Goal: Information Seeking & Learning: Check status

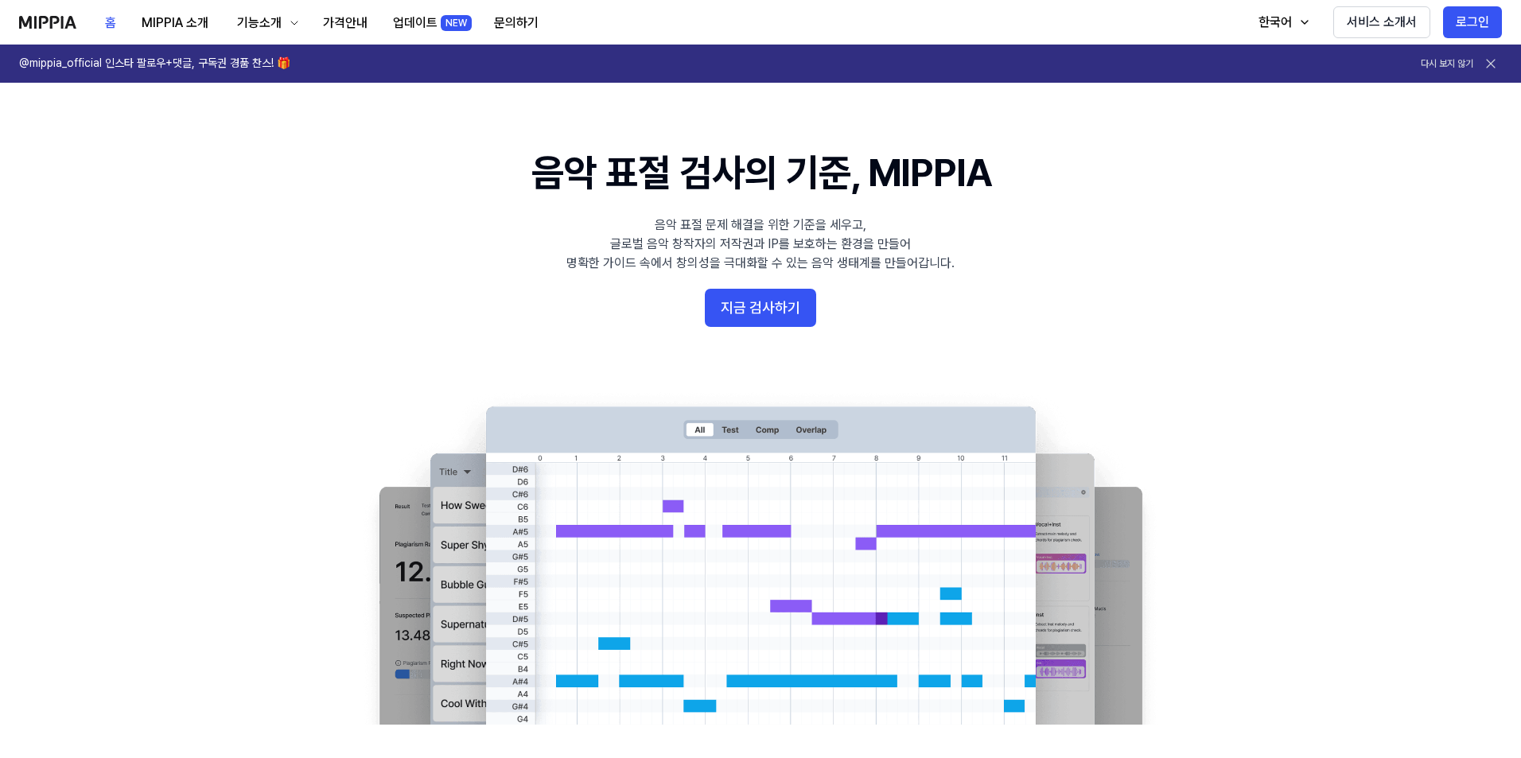
click at [1491, 65] on icon at bounding box center [1490, 64] width 16 height 16
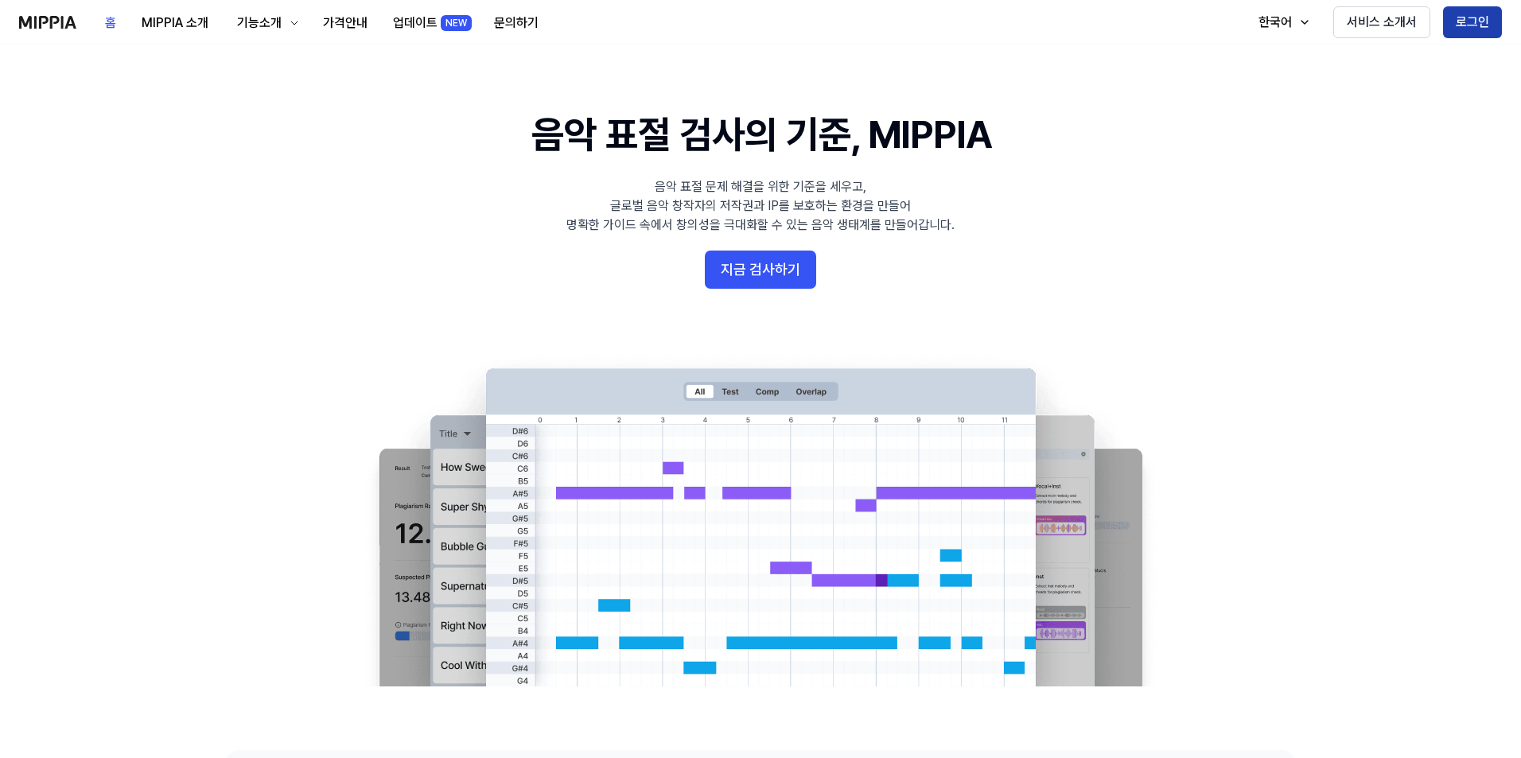
click at [1471, 18] on button "로그인" at bounding box center [1472, 22] width 59 height 32
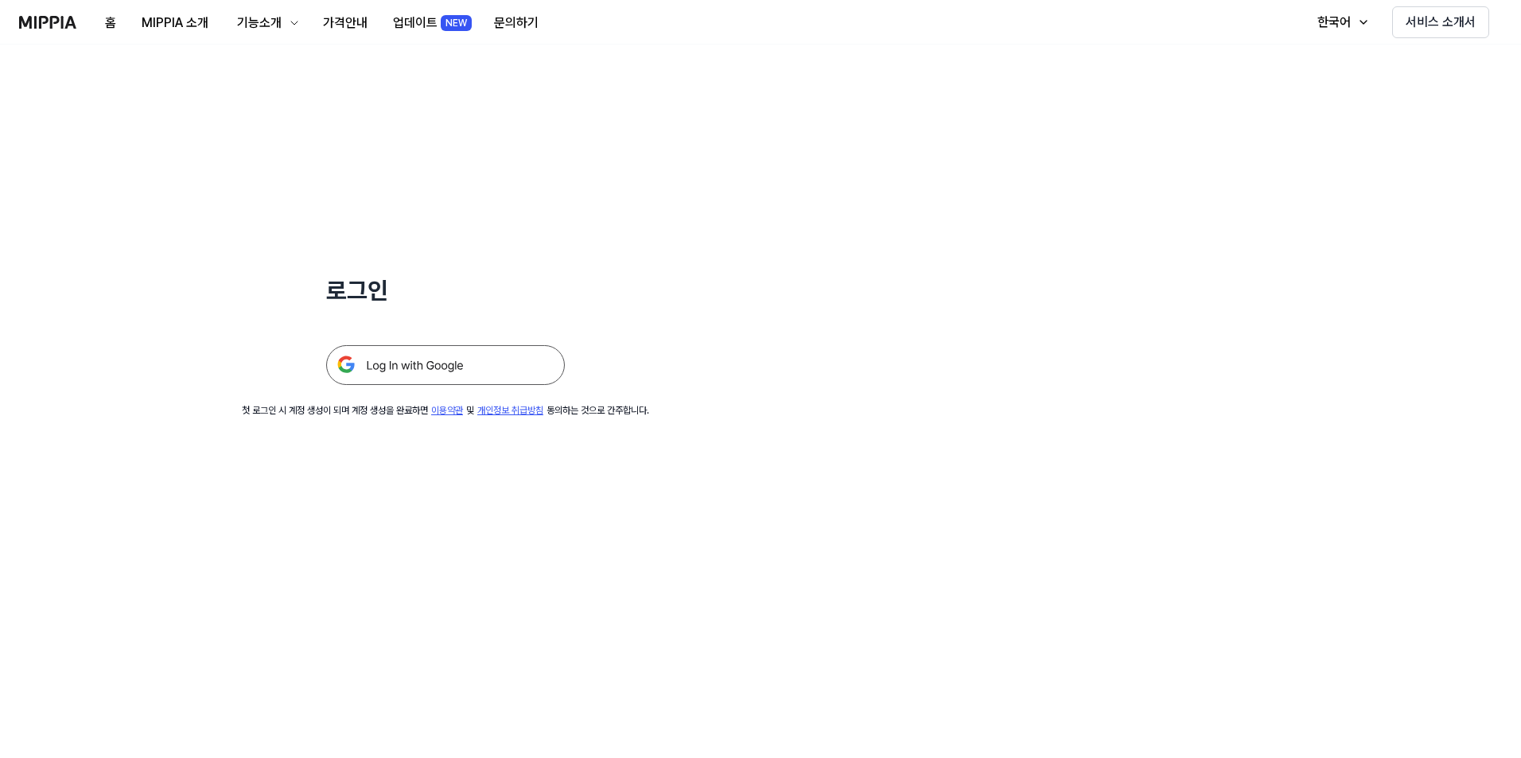
click at [434, 369] on img at bounding box center [445, 365] width 239 height 40
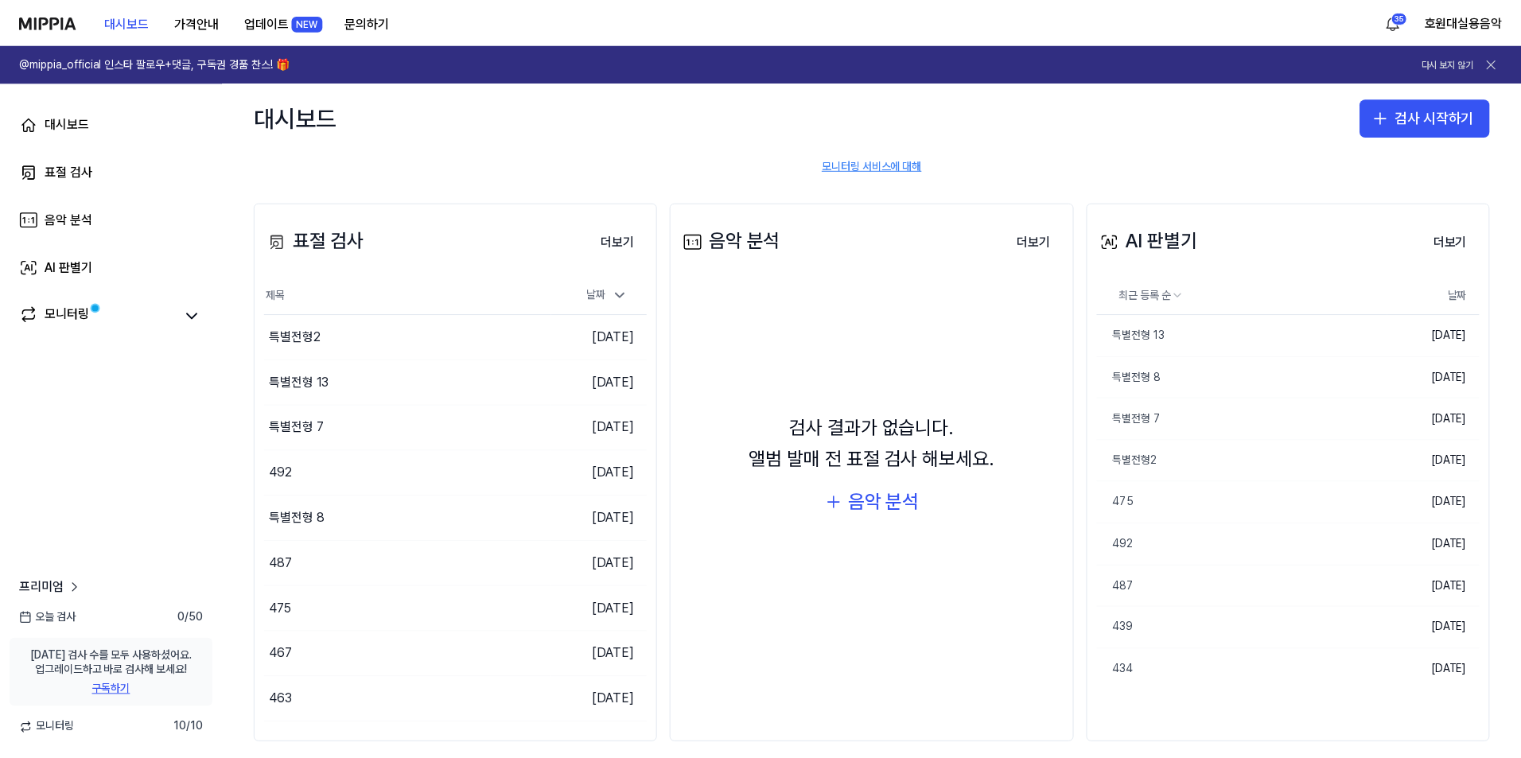
scroll to position [154, 0]
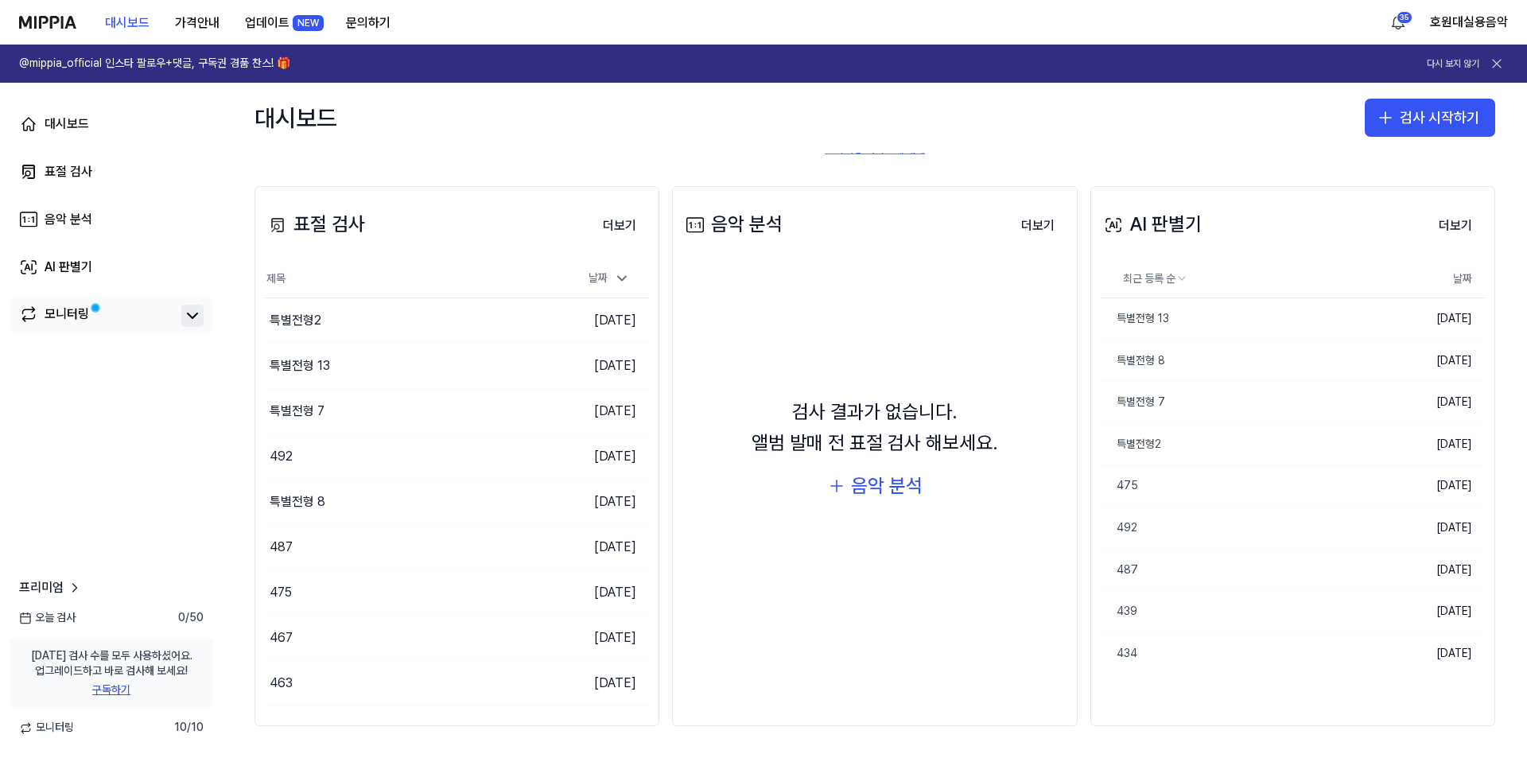
click at [192, 317] on icon at bounding box center [193, 315] width 10 height 5
click at [1462, 223] on button "더보기" at bounding box center [1455, 226] width 59 height 32
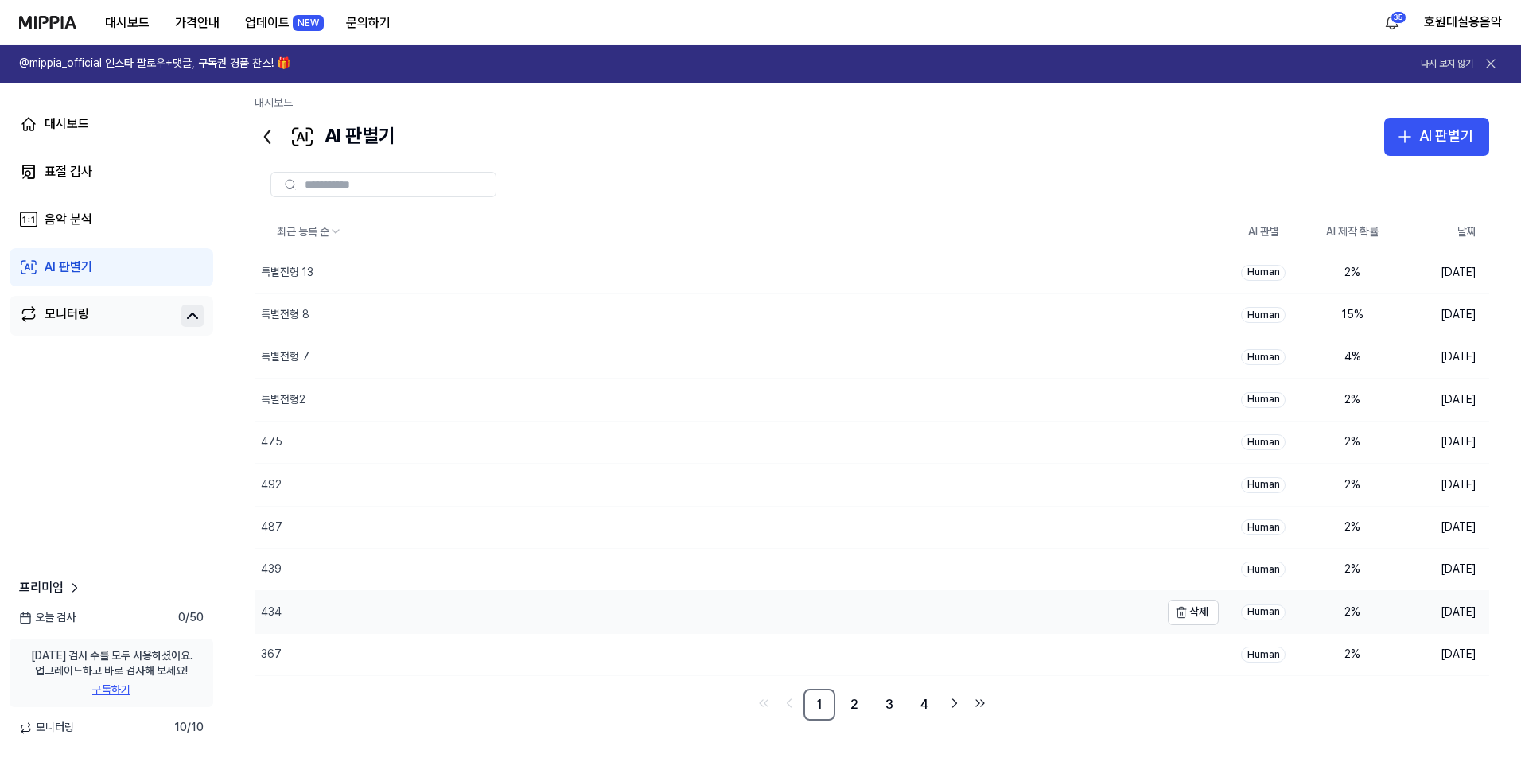
scroll to position [7, 0]
click at [851, 702] on link "2" at bounding box center [854, 704] width 32 height 32
click at [892, 703] on link "3" at bounding box center [889, 704] width 32 height 32
click at [916, 705] on link "4" at bounding box center [924, 704] width 32 height 32
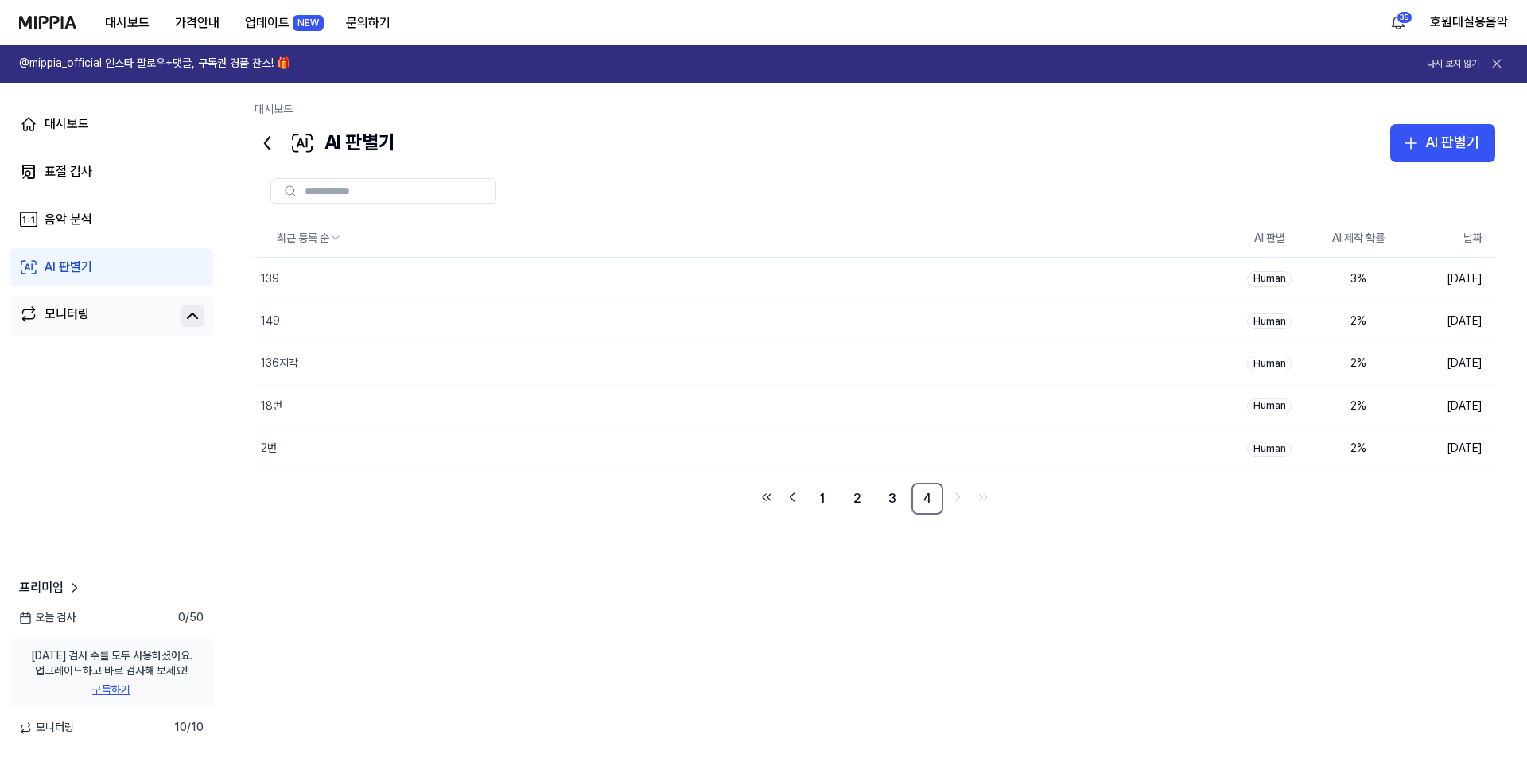
click at [263, 141] on icon at bounding box center [266, 142] width 25 height 25
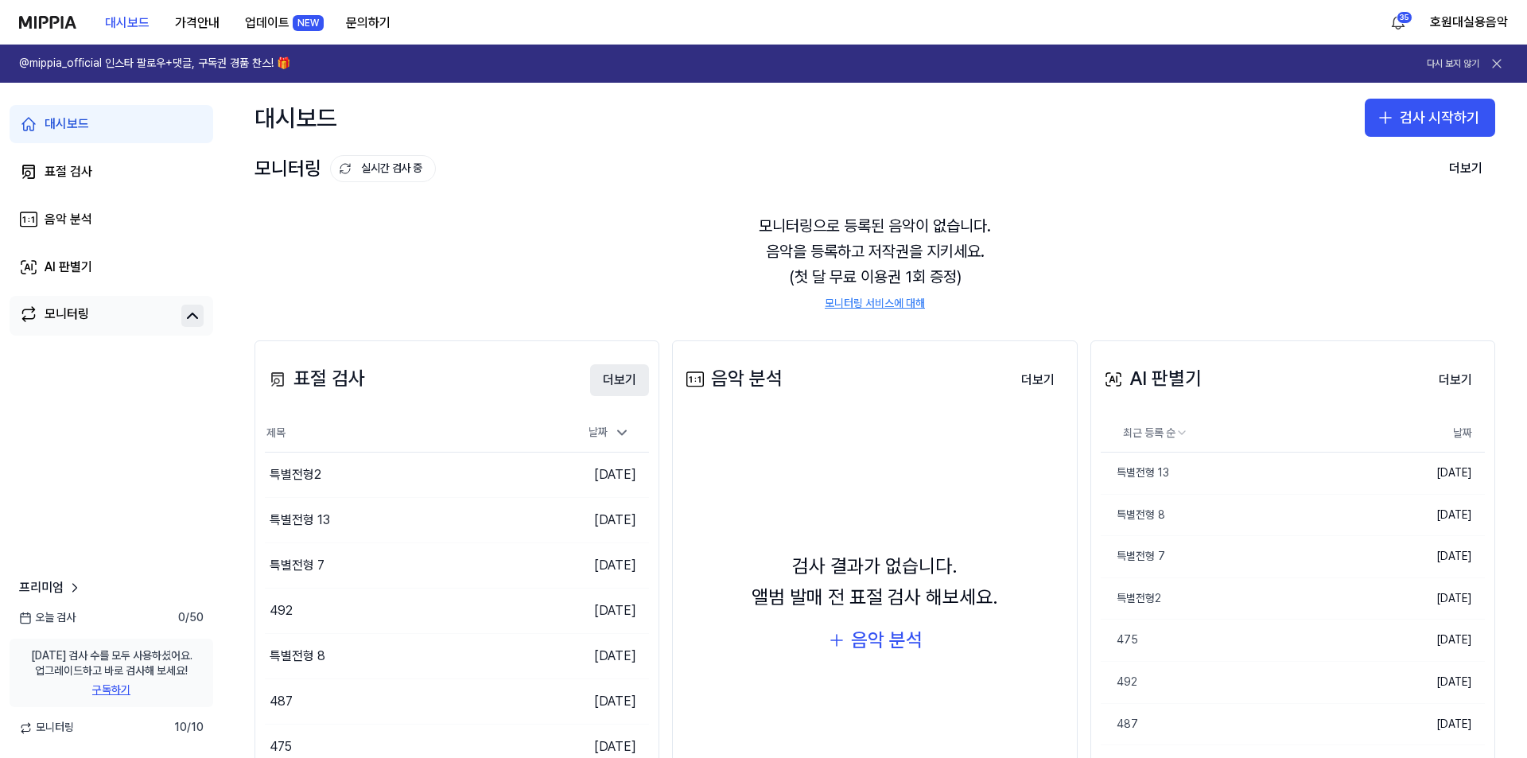
click at [607, 381] on button "더보기" at bounding box center [619, 380] width 59 height 32
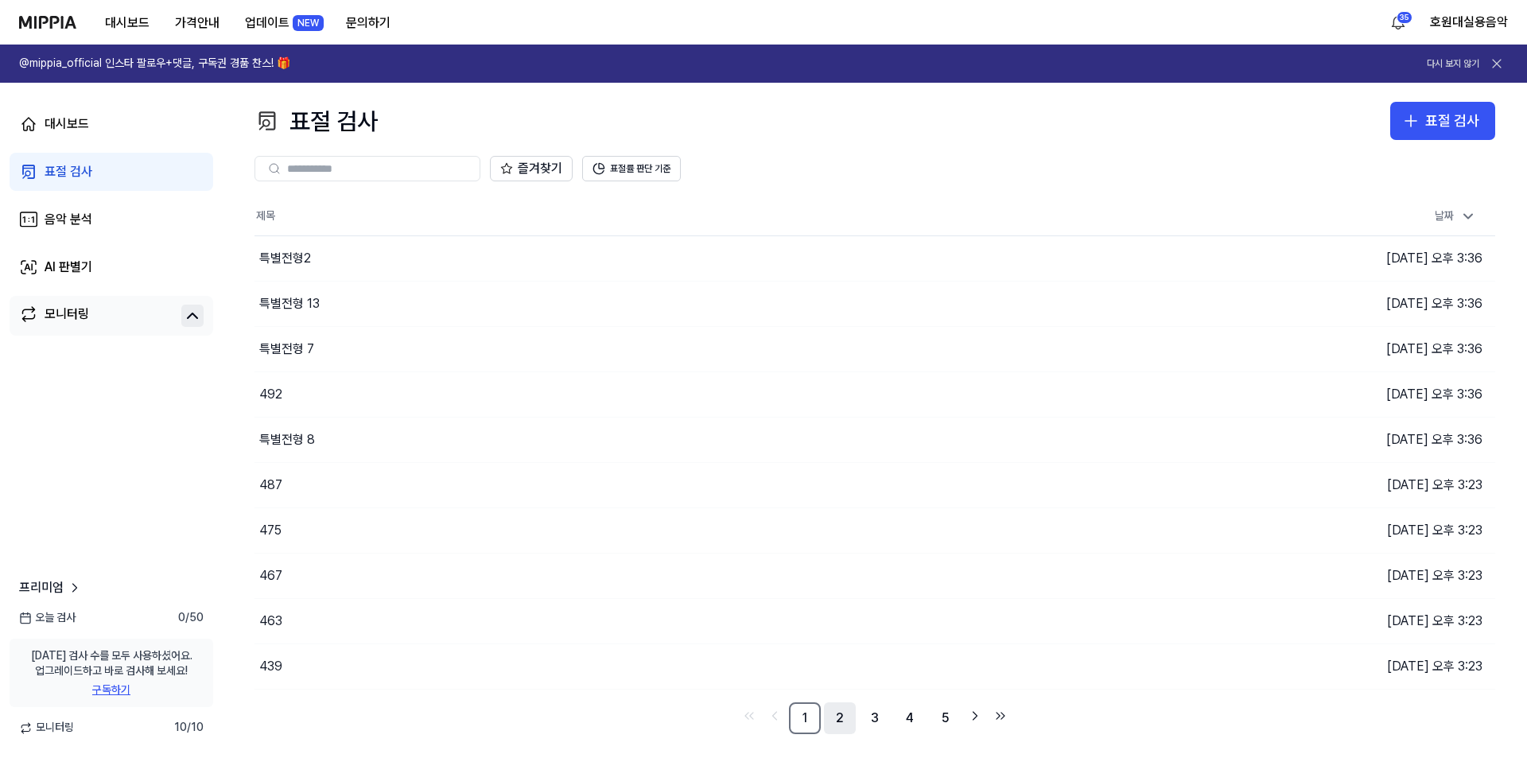
click at [833, 724] on link "2" at bounding box center [840, 718] width 32 height 32
click at [873, 724] on link "3" at bounding box center [875, 718] width 32 height 32
click at [916, 721] on link "4" at bounding box center [910, 718] width 32 height 32
click at [949, 723] on link "5" at bounding box center [945, 718] width 32 height 32
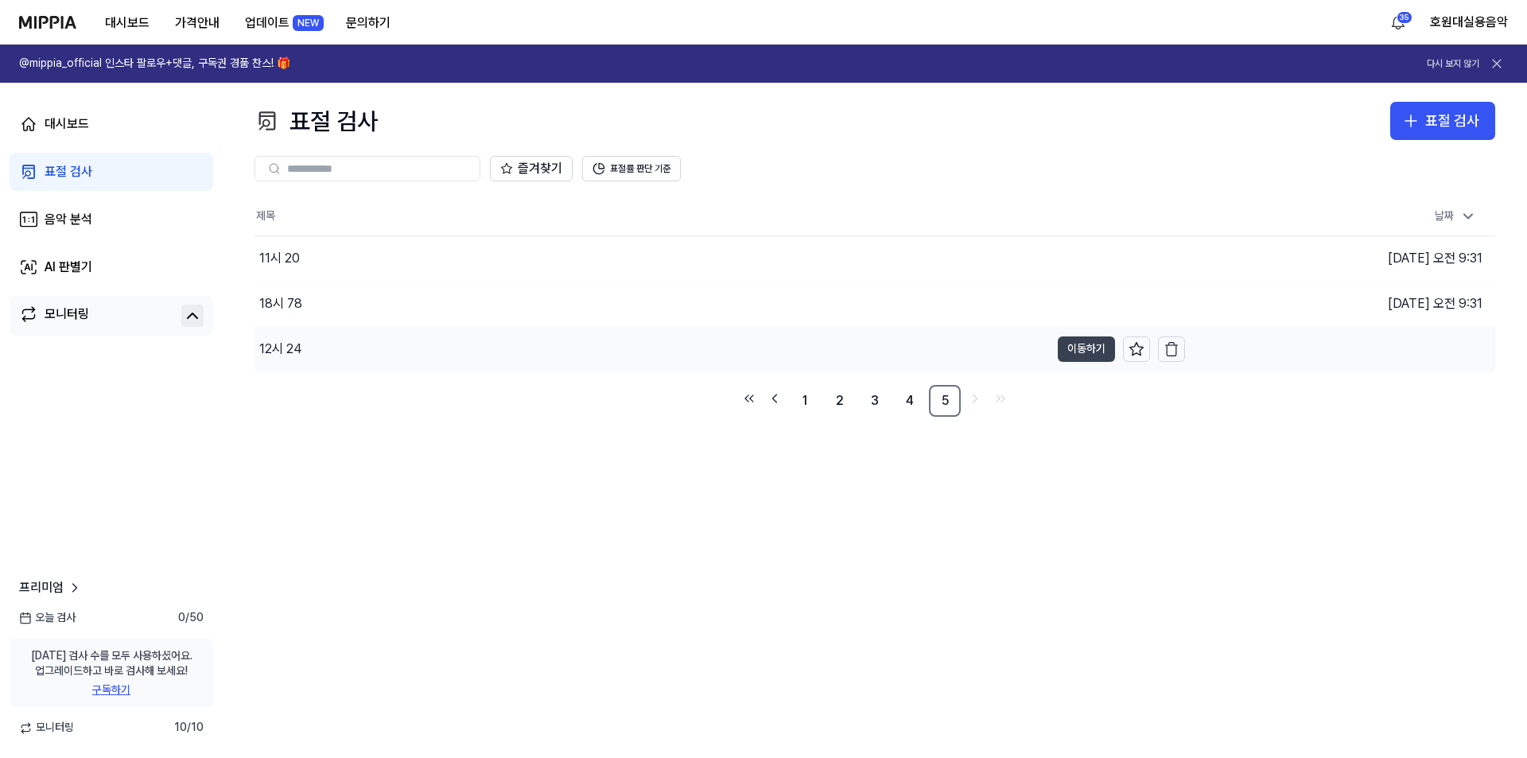
click at [1090, 349] on button "이동하기" at bounding box center [1086, 348] width 57 height 25
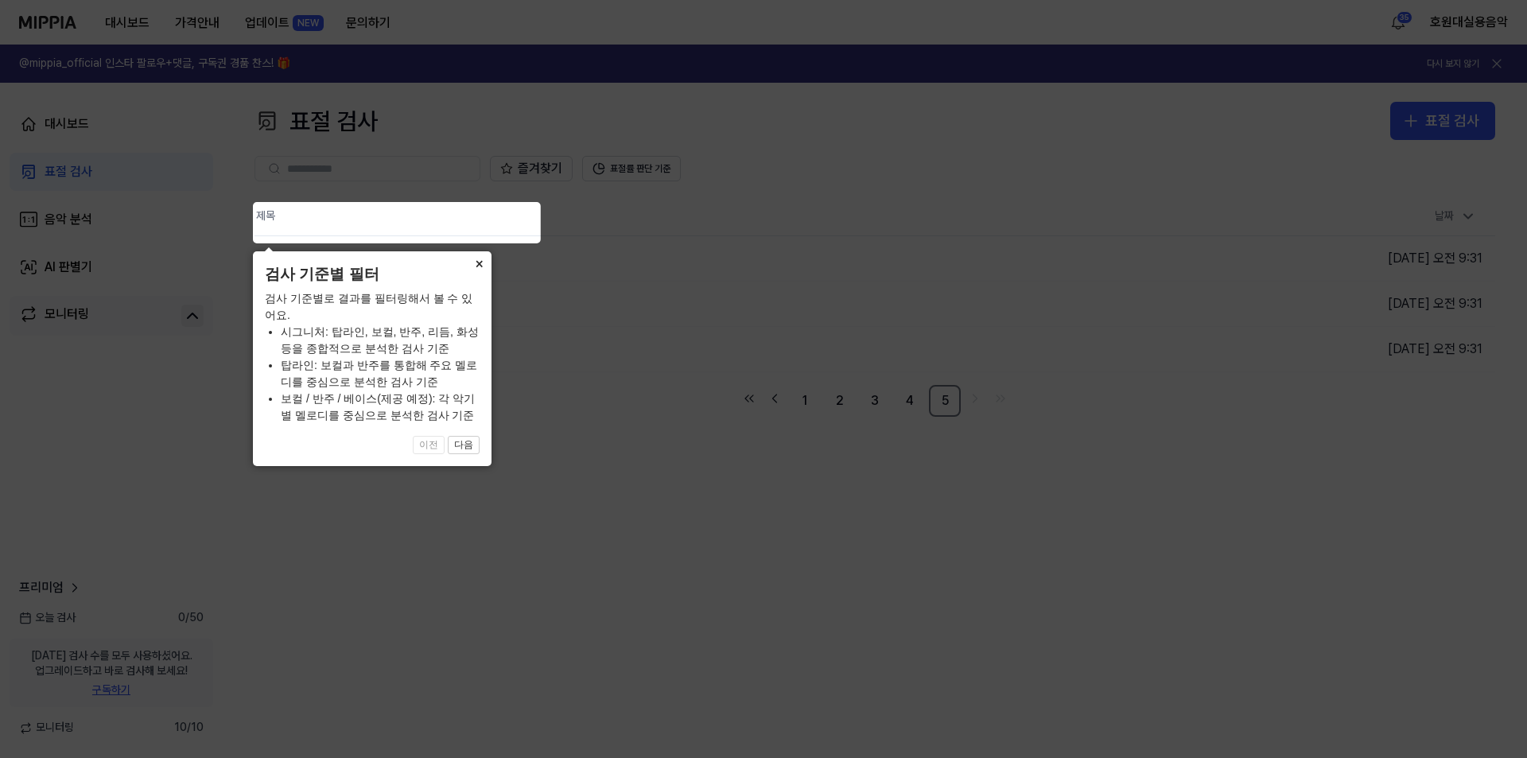
click at [476, 261] on button "×" at bounding box center [478, 262] width 25 height 22
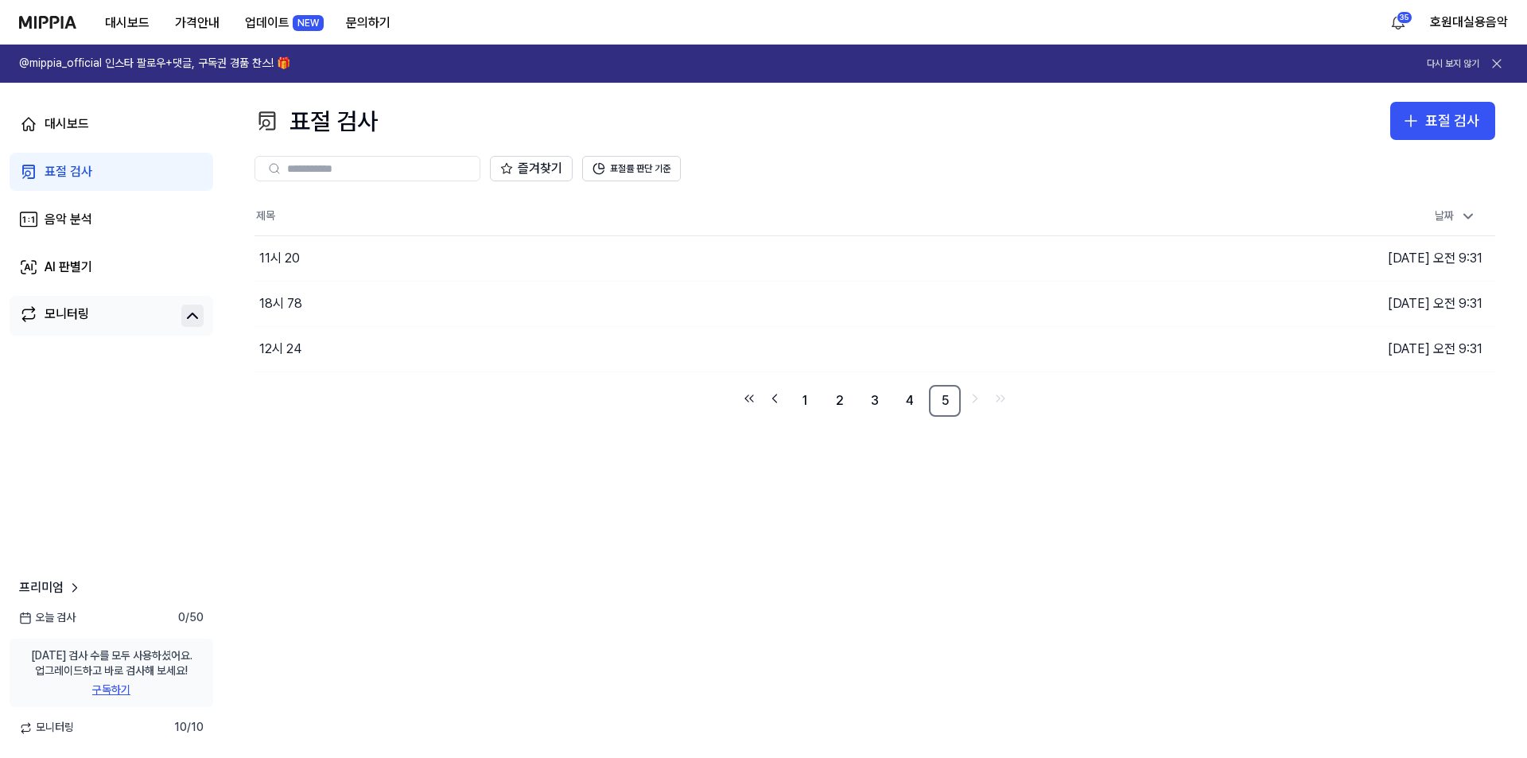
click at [1497, 68] on icon at bounding box center [1497, 64] width 16 height 16
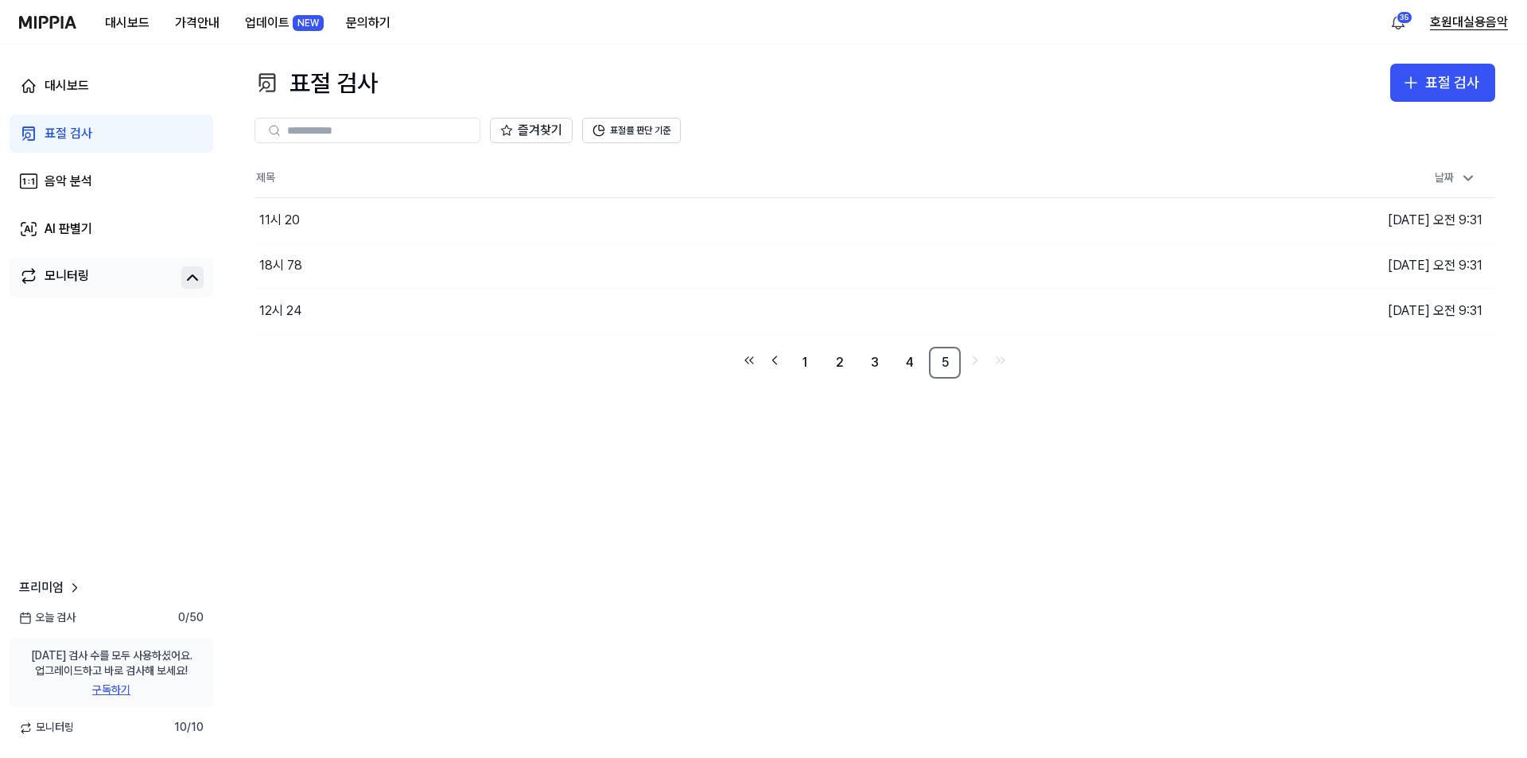
click at [1473, 22] on button "호원대실용음악" at bounding box center [1469, 22] width 78 height 19
click at [1330, 136] on button "로그아웃" at bounding box center [1406, 136] width 183 height 16
